Goal: Check status: Check status

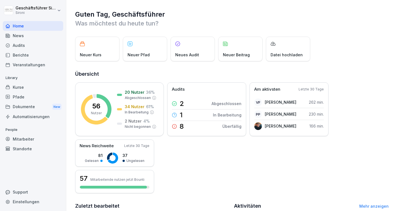
scroll to position [124, 0]
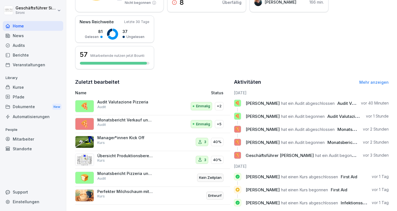
click at [18, 46] on div "Audits" at bounding box center [33, 46] width 61 height 10
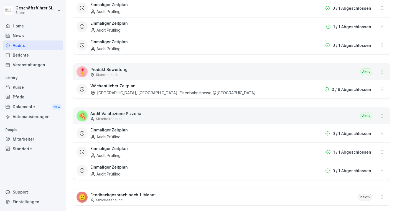
scroll to position [211, 0]
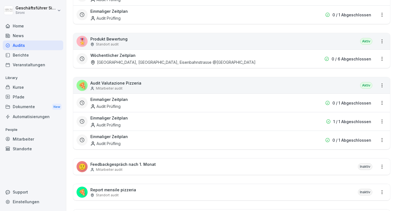
click at [204, 125] on div "Einmaliger Zeitplan Audit Prüfling" at bounding box center [196, 121] width 212 height 13
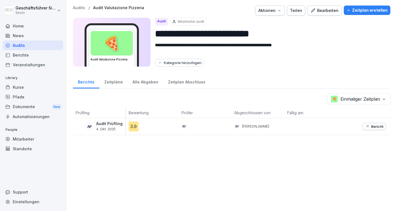
click at [374, 128] on p "Bericht" at bounding box center [378, 126] width 12 height 4
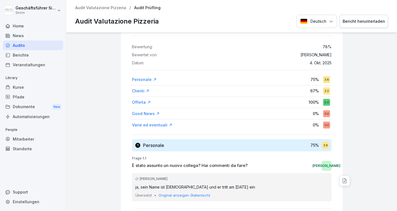
scroll to position [42, 0]
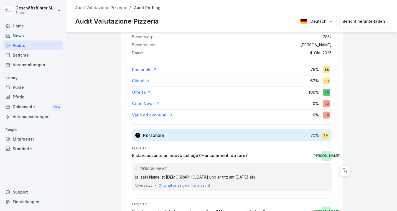
click at [183, 187] on p "Original anzeigen (Italienisch)" at bounding box center [185, 186] width 52 height 6
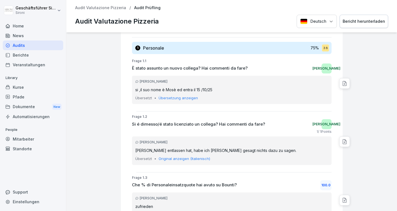
scroll to position [133, 0]
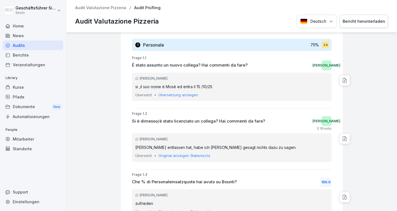
click at [179, 157] on p "Original anzeigen (Italienisch)" at bounding box center [185, 156] width 52 height 6
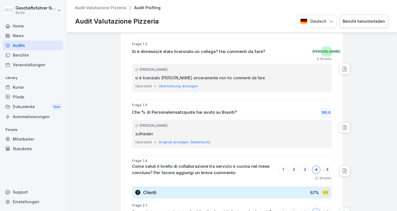
scroll to position [203, 0]
click at [177, 144] on p "Original anzeigen (Italienisch)" at bounding box center [185, 142] width 52 height 6
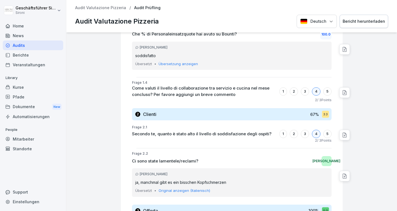
scroll to position [286, 0]
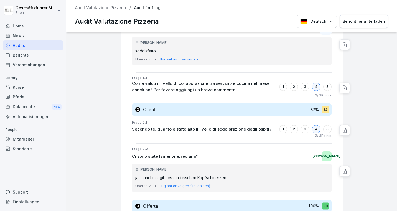
click at [181, 186] on p "Original anzeigen (Italienisch)" at bounding box center [185, 186] width 52 height 6
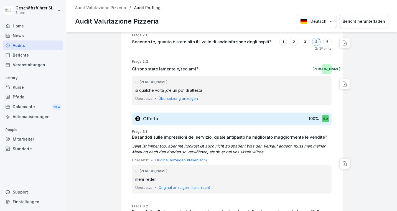
scroll to position [377, 0]
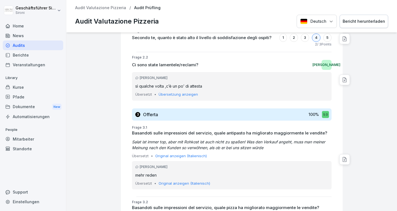
click at [180, 182] on p "Original anzeigen (Italienisch)" at bounding box center [185, 184] width 52 height 6
click at [181, 155] on button "Original anzeigen (Italienisch)" at bounding box center [181, 156] width 52 height 6
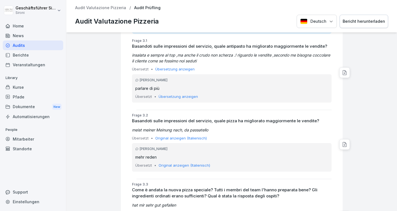
scroll to position [468, 0]
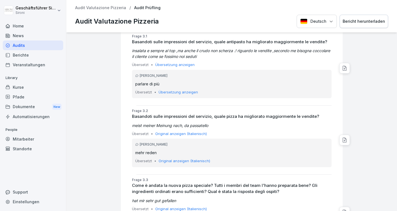
click at [172, 164] on div "[PERSON_NAME] mehr reden Übersetzt • Original anzeigen (Italienisch)" at bounding box center [232, 153] width 200 height 29
click at [173, 161] on p "Original anzeigen (Italienisch)" at bounding box center [185, 161] width 52 height 6
click at [172, 131] on div "Basandoti sulle impressioni del servizio, quale pizza ha migliorato maggiorment…" at bounding box center [232, 125] width 200 height 23
click at [173, 134] on button "Original anzeigen (Italienisch)" at bounding box center [181, 134] width 52 height 6
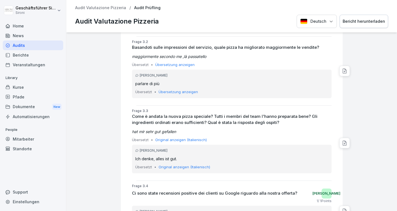
click at [172, 140] on button "Original anzeigen (Italienisch)" at bounding box center [181, 140] width 52 height 6
click at [173, 167] on p "Original anzeigen (Italienisch)" at bounding box center [185, 168] width 52 height 6
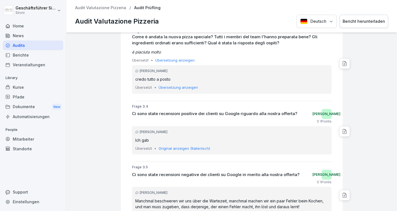
scroll to position [618, 0]
click at [172, 147] on p "Original anzeigen (Italienisch)" at bounding box center [185, 148] width 52 height 6
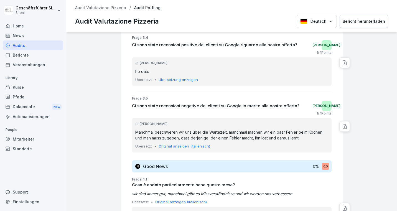
scroll to position [691, 0]
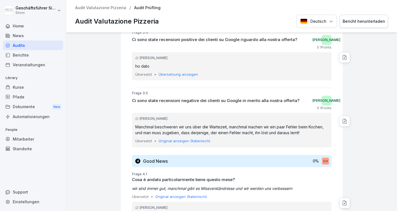
click at [175, 141] on p "Original anzeigen (Italienisch)" at bounding box center [185, 141] width 52 height 6
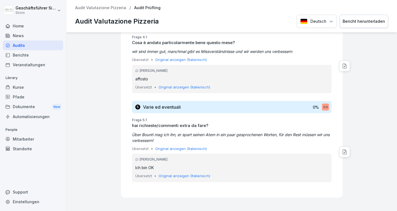
scroll to position [830, 0]
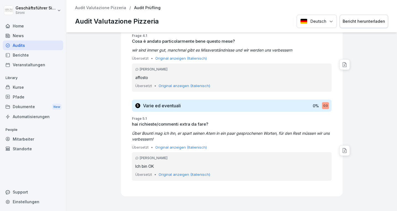
click at [173, 149] on button "Original anzeigen (Italienisch)" at bounding box center [181, 148] width 52 height 6
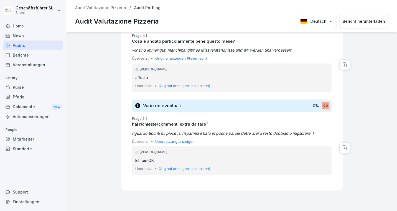
click at [173, 167] on p "Original anzeigen (Italienisch)" at bounding box center [185, 169] width 52 height 6
